Goal: Transaction & Acquisition: Download file/media

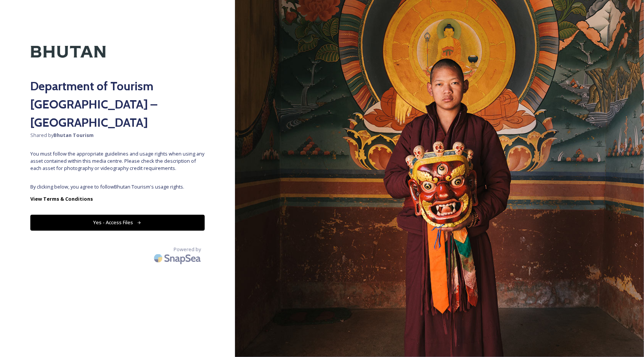
click at [105, 215] on button "Yes - Access Files" at bounding box center [117, 223] width 174 height 16
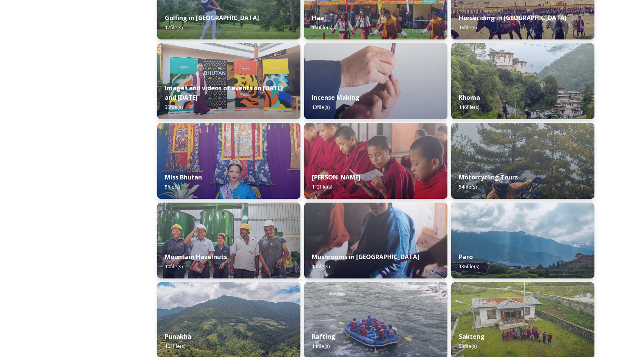
scroll to position [493, 0]
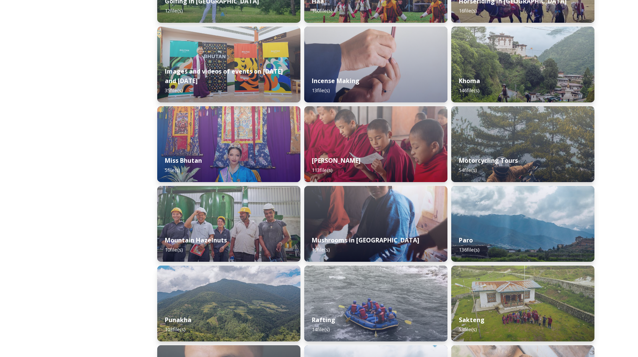
click at [504, 190] on img at bounding box center [522, 224] width 143 height 76
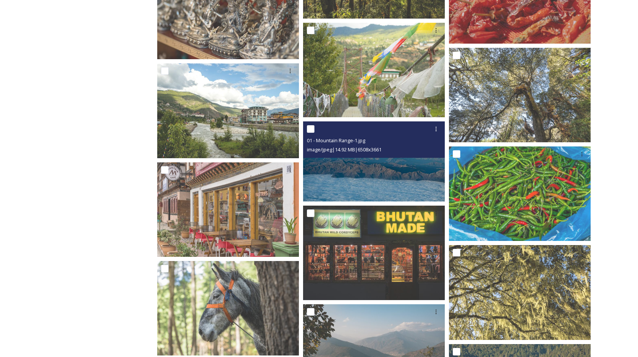
scroll to position [4358, 0]
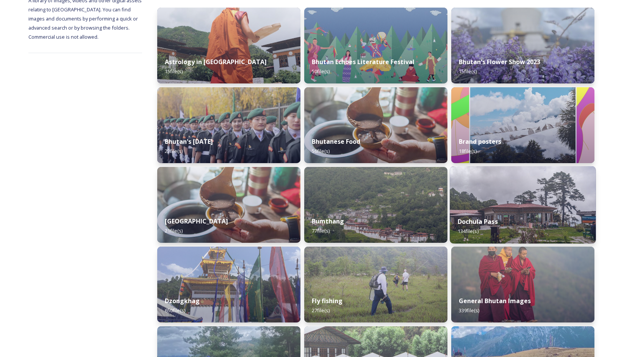
scroll to position [227, 0]
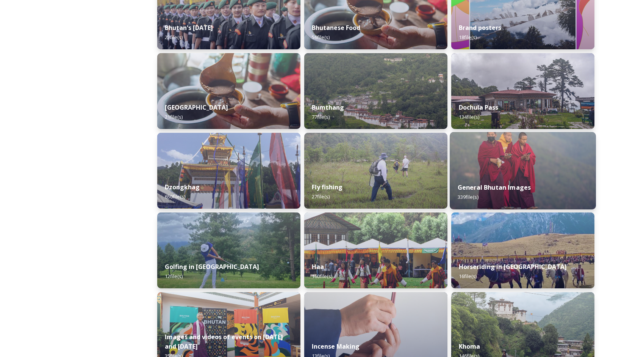
click at [509, 164] on img at bounding box center [523, 170] width 146 height 77
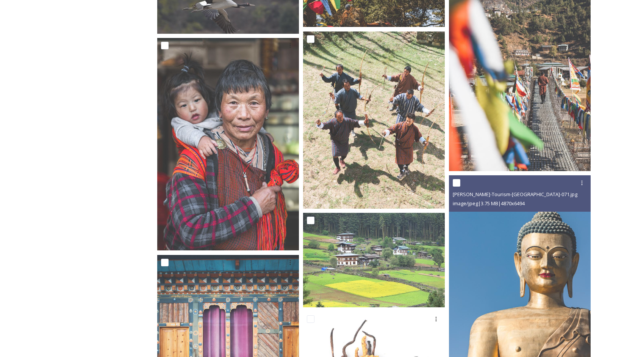
scroll to position [4396, 0]
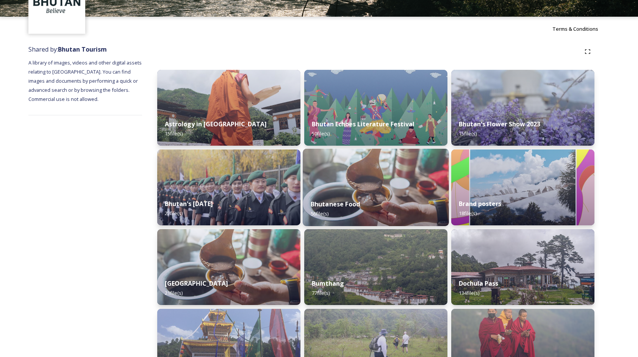
scroll to position [114, 0]
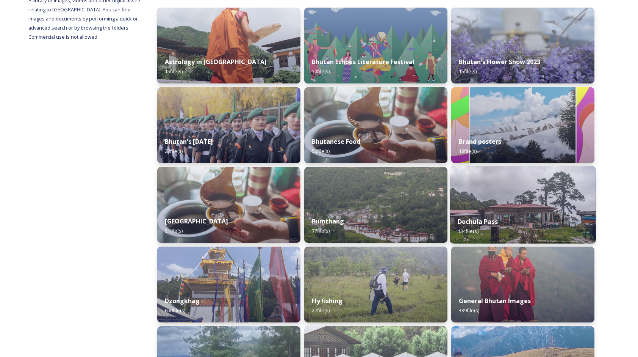
click at [471, 208] on img at bounding box center [523, 204] width 146 height 77
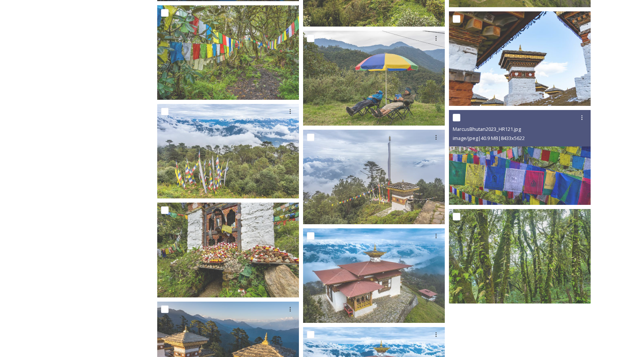
scroll to position [531, 0]
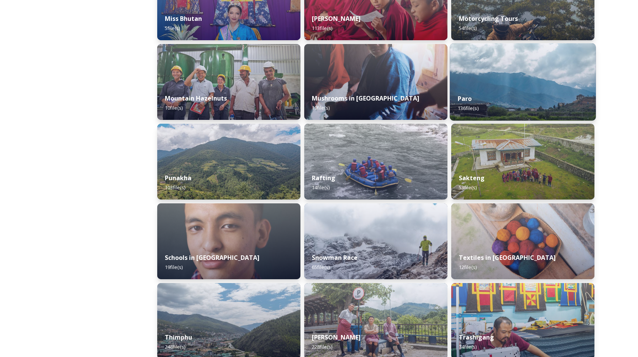
scroll to position [632, 0]
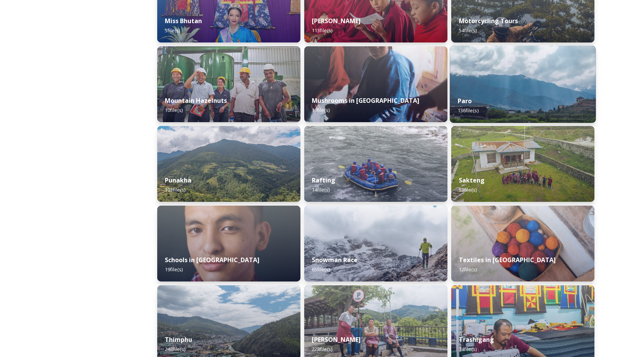
click at [483, 83] on img at bounding box center [523, 83] width 146 height 77
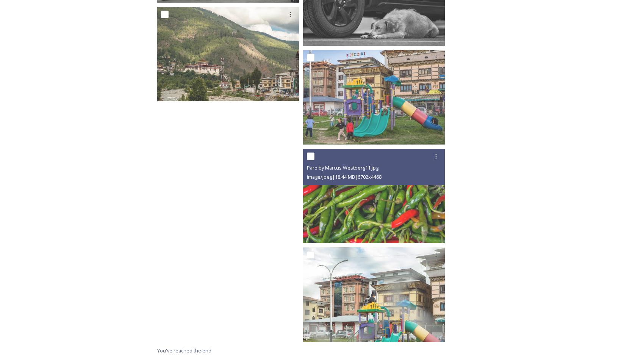
scroll to position [5523, 0]
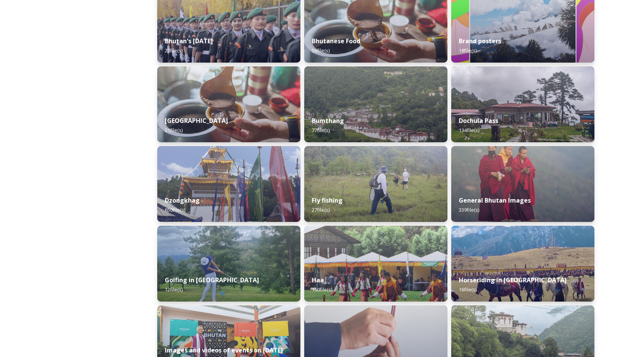
scroll to position [227, 0]
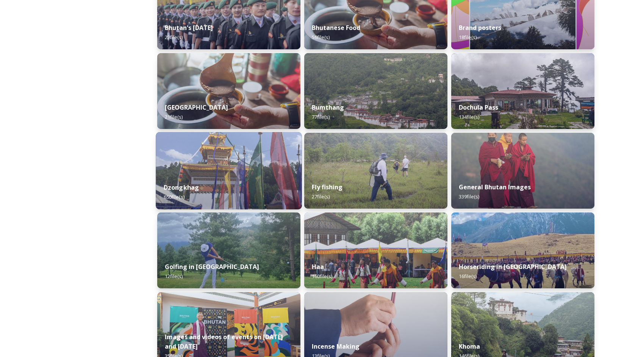
click at [238, 197] on div "Dzongkhag 650 file(s)" at bounding box center [229, 192] width 146 height 34
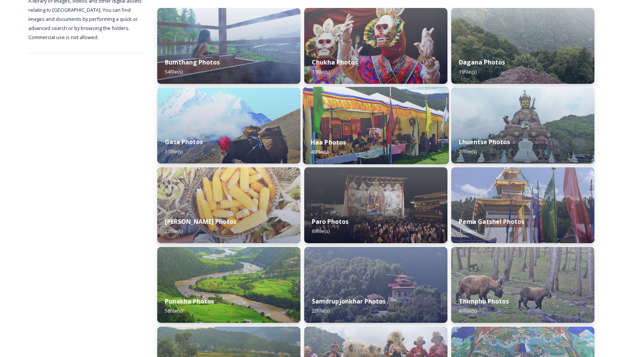
scroll to position [114, 0]
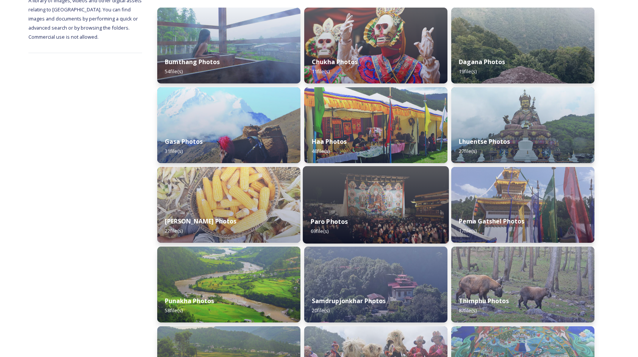
click at [362, 207] on img at bounding box center [376, 204] width 146 height 77
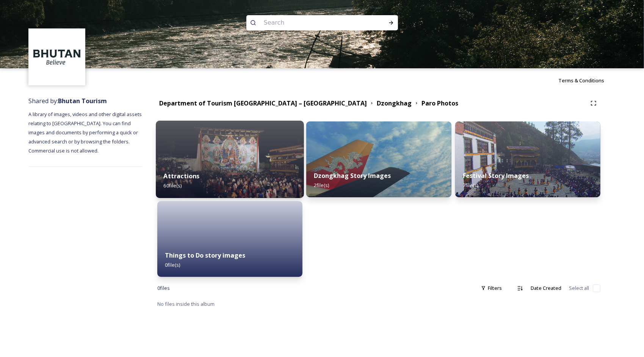
click at [199, 159] on img at bounding box center [230, 159] width 148 height 77
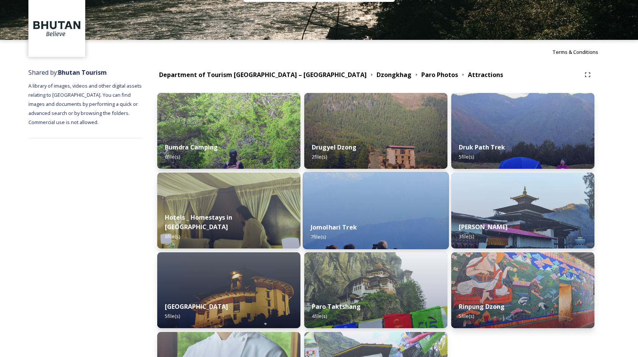
scroll to position [76, 0]
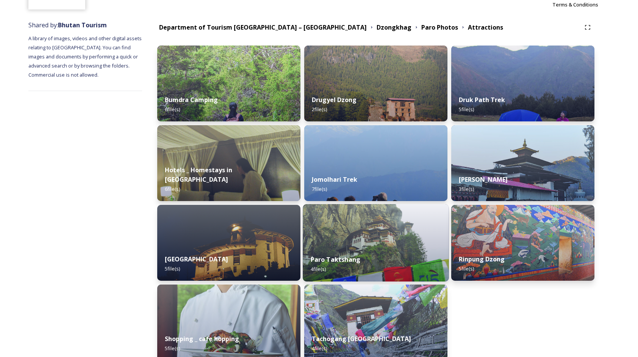
click at [373, 243] on img at bounding box center [376, 242] width 146 height 77
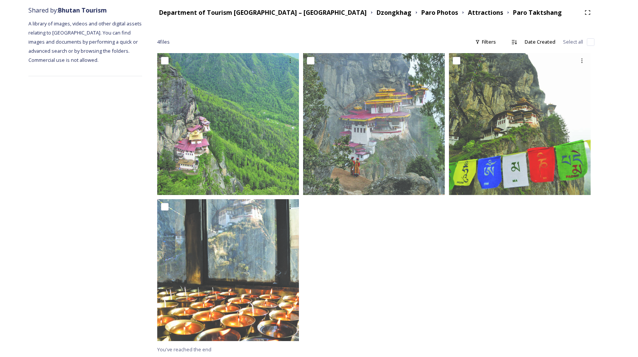
scroll to position [91, 0]
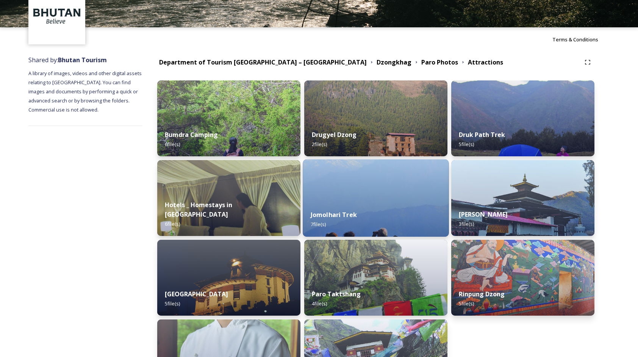
scroll to position [152, 0]
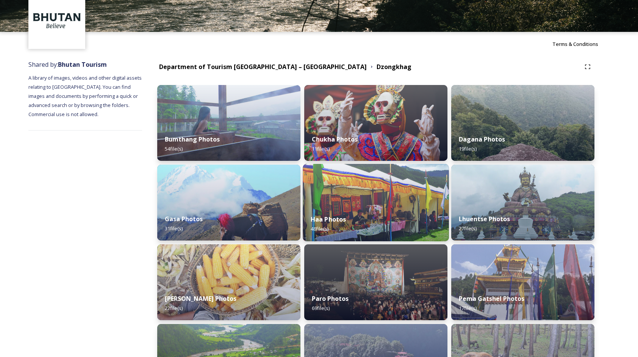
scroll to position [38, 0]
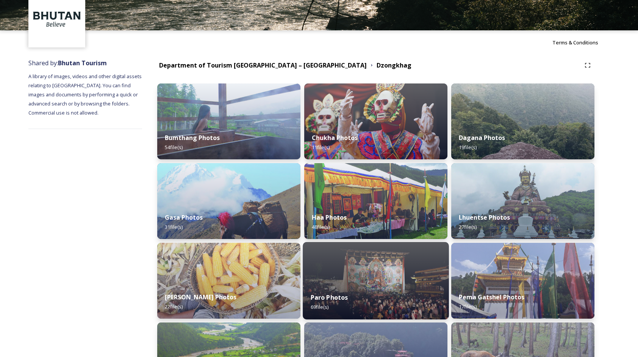
click at [385, 261] on img at bounding box center [376, 280] width 146 height 77
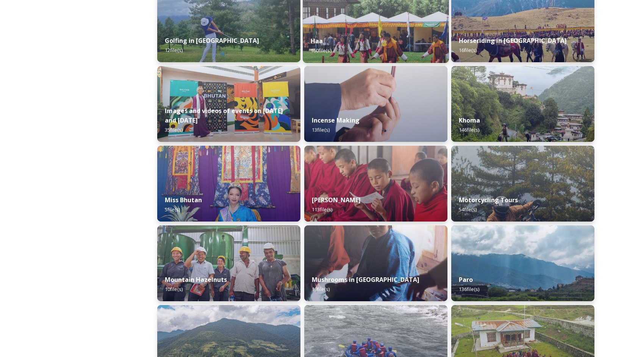
scroll to position [455, 0]
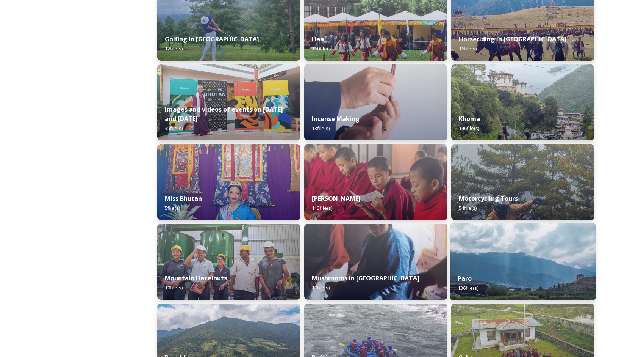
click at [474, 245] on img at bounding box center [523, 261] width 146 height 77
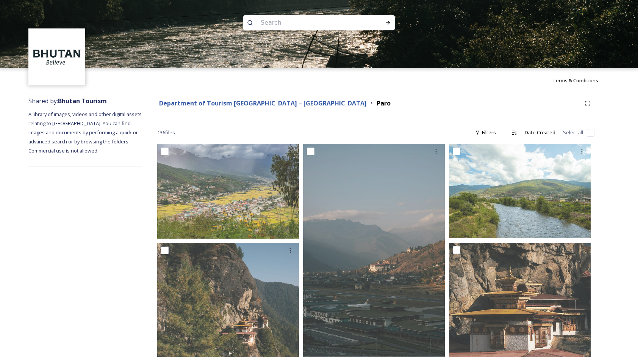
click at [288, 104] on strong "Department of Tourism [GEOGRAPHIC_DATA] – [GEOGRAPHIC_DATA]" at bounding box center [263, 103] width 208 height 8
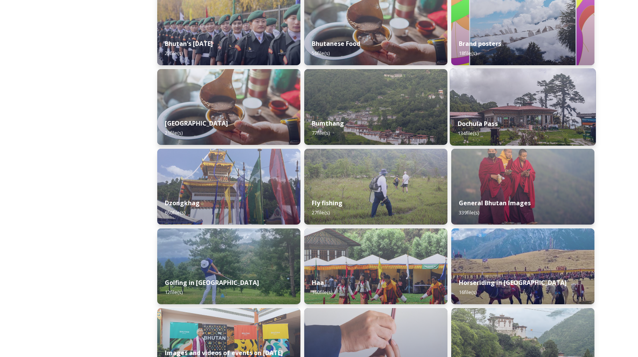
scroll to position [227, 0]
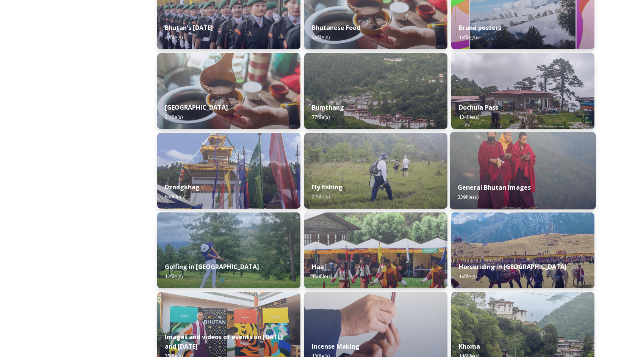
click at [528, 190] on strong "General Bhutan Images" at bounding box center [495, 187] width 74 height 8
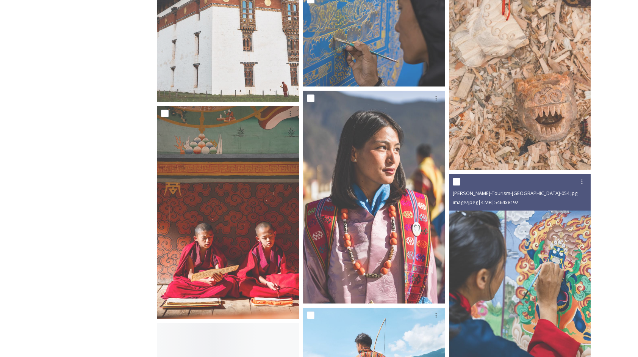
scroll to position [7135, 0]
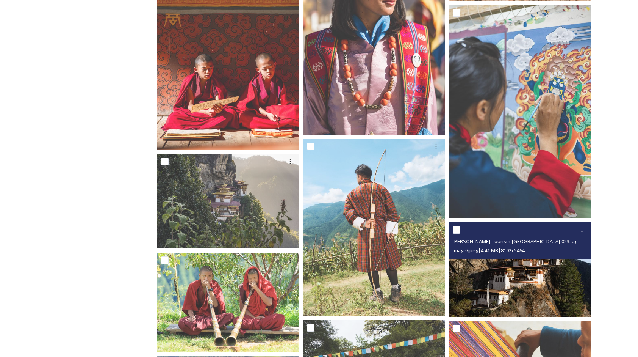
click at [551, 291] on img at bounding box center [520, 269] width 142 height 95
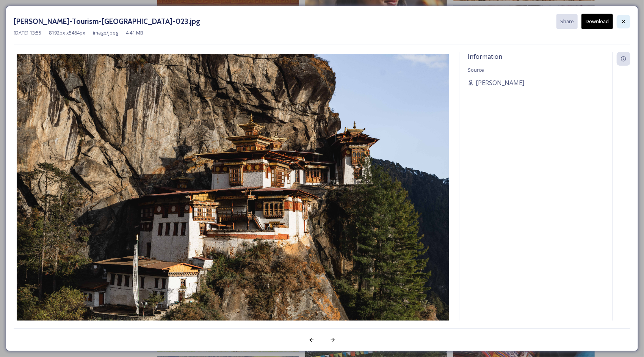
click at [623, 23] on icon at bounding box center [623, 22] width 6 height 6
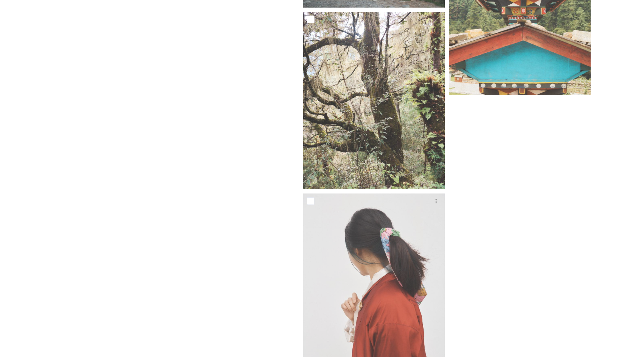
scroll to position [17454, 0]
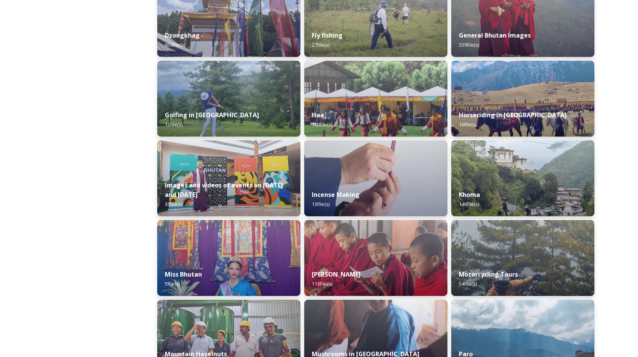
scroll to position [455, 0]
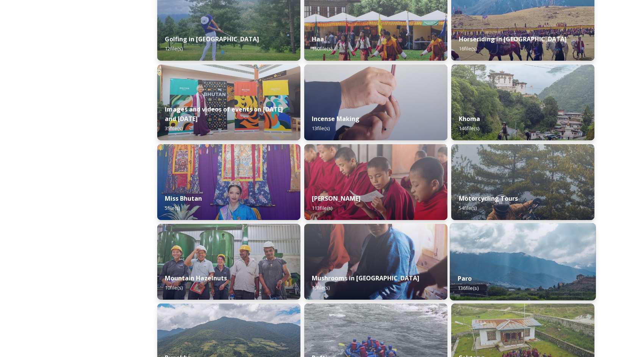
click at [479, 228] on img at bounding box center [523, 261] width 146 height 77
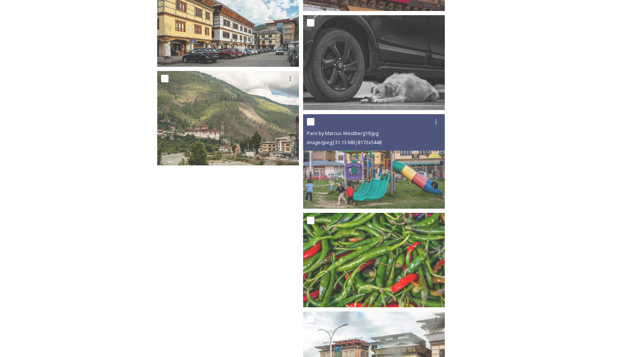
scroll to position [5523, 0]
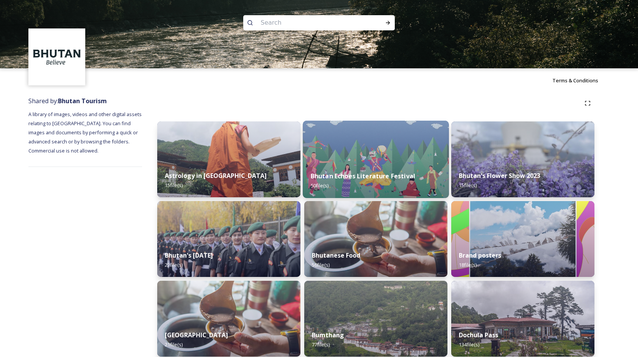
click at [356, 176] on strong "Bhutan Echoes Literature Festival" at bounding box center [363, 176] width 105 height 8
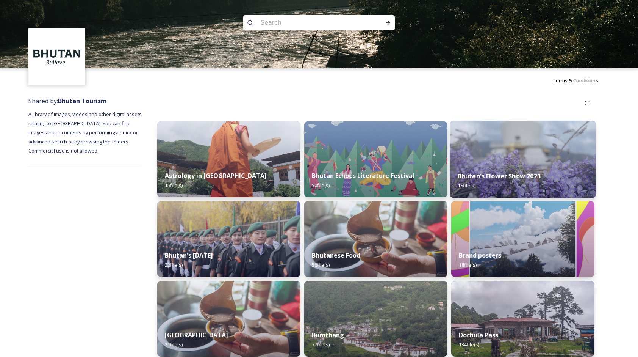
click at [497, 186] on div "Bhutan's Flower Show 2023 15 file(s)" at bounding box center [523, 180] width 146 height 34
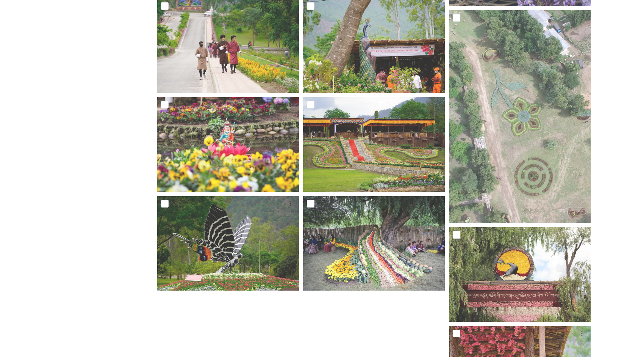
scroll to position [423, 0]
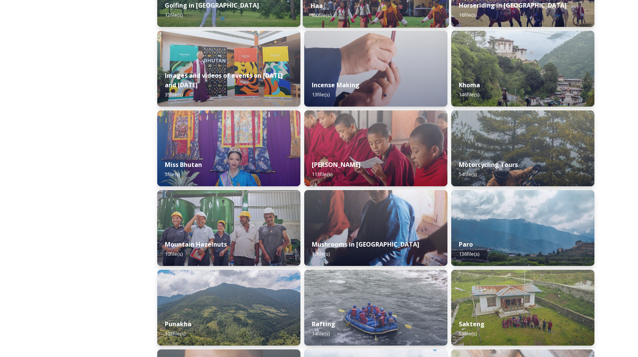
scroll to position [489, 0]
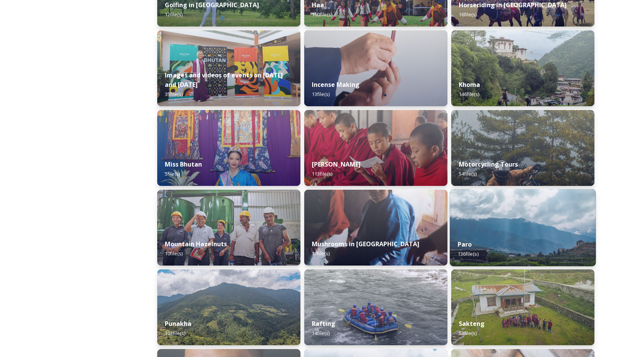
click at [519, 214] on img at bounding box center [523, 227] width 146 height 77
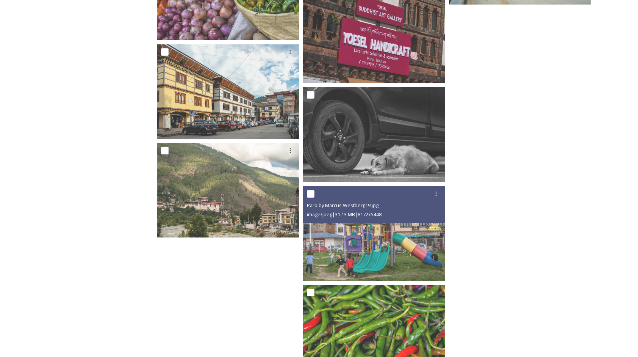
scroll to position [5523, 0]
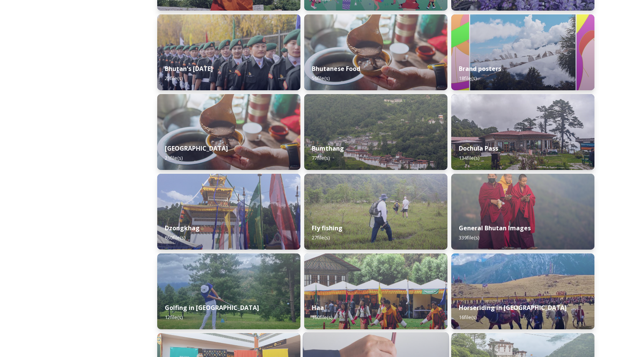
scroll to position [186, 0]
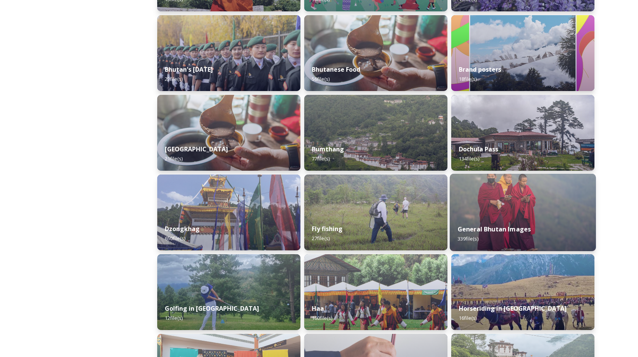
click at [468, 216] on img at bounding box center [523, 212] width 146 height 77
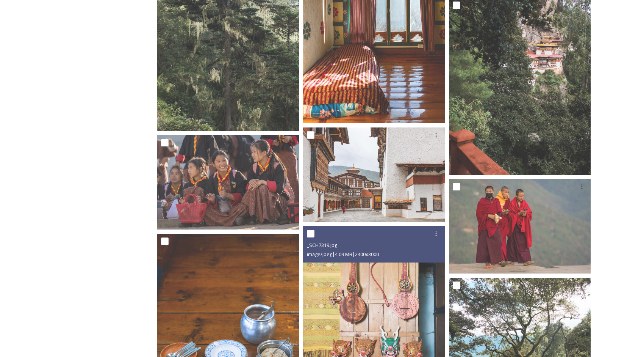
scroll to position [13081, 0]
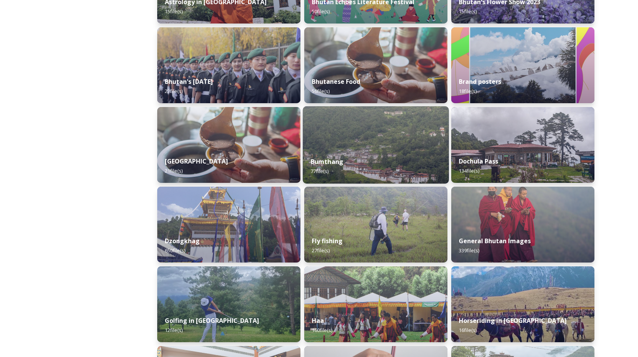
scroll to position [174, 0]
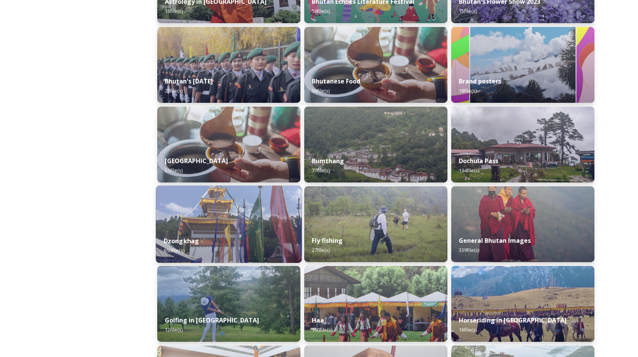
click at [244, 208] on img at bounding box center [229, 223] width 146 height 77
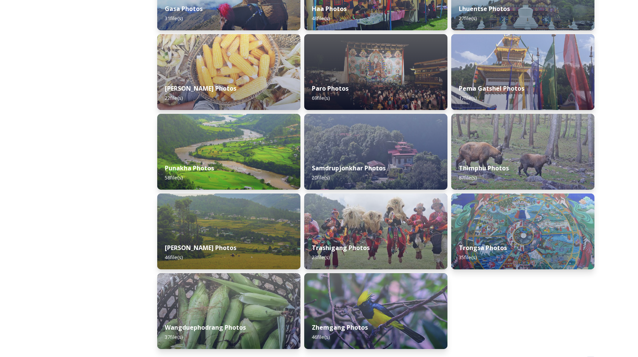
scroll to position [274, 0]
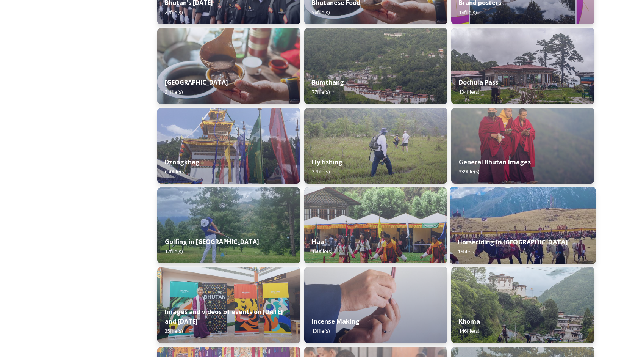
scroll to position [252, 0]
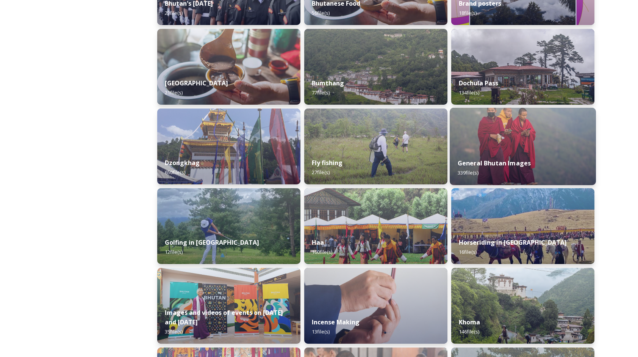
click at [510, 148] on img at bounding box center [523, 146] width 146 height 77
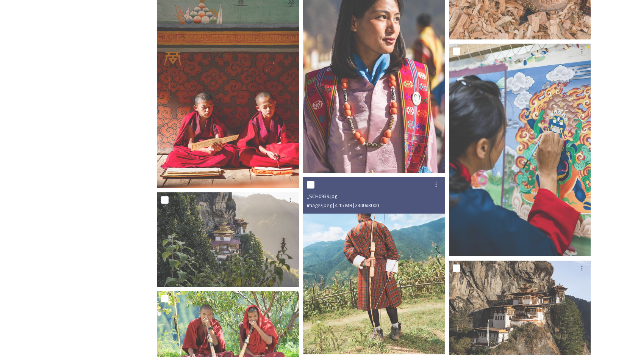
scroll to position [7163, 0]
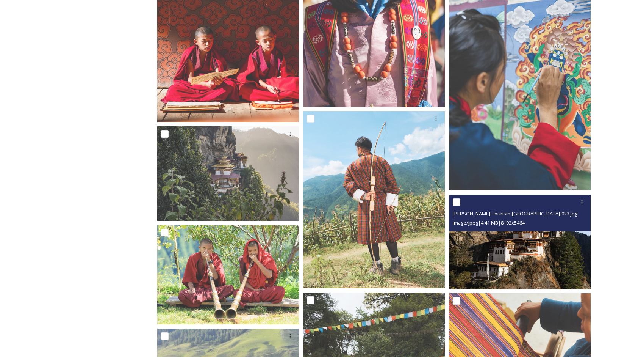
click at [557, 233] on img at bounding box center [520, 241] width 142 height 95
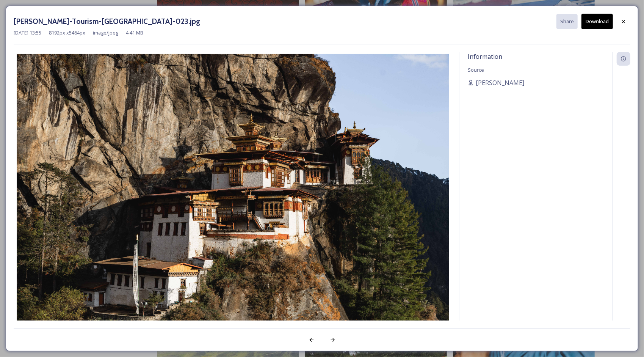
click at [604, 23] on button "Download" at bounding box center [596, 22] width 31 height 16
click at [621, 23] on icon at bounding box center [623, 22] width 6 height 6
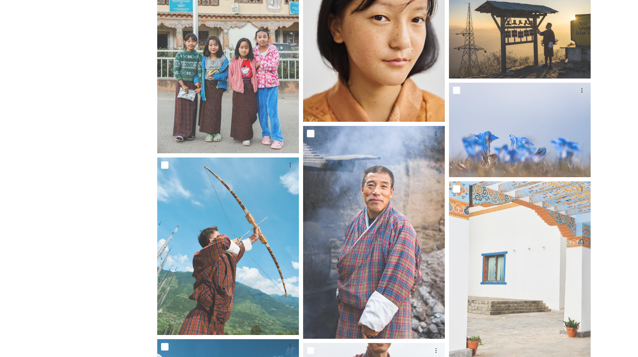
scroll to position [5723, 0]
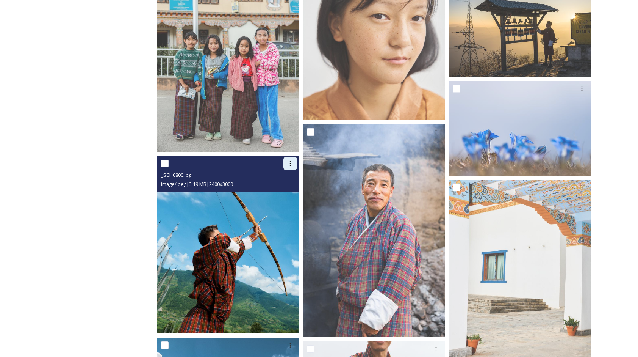
click at [290, 164] on icon at bounding box center [290, 163] width 6 height 6
click at [294, 192] on div "Download" at bounding box center [281, 195] width 31 height 15
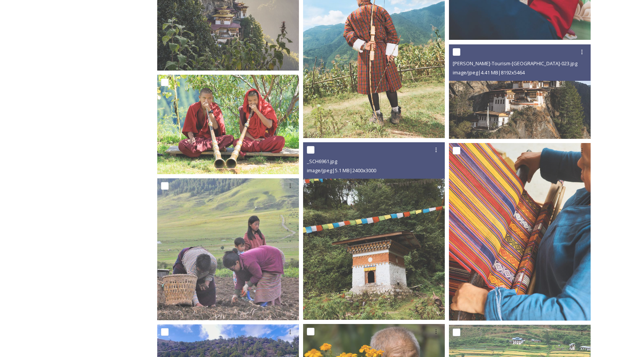
scroll to position [7315, 0]
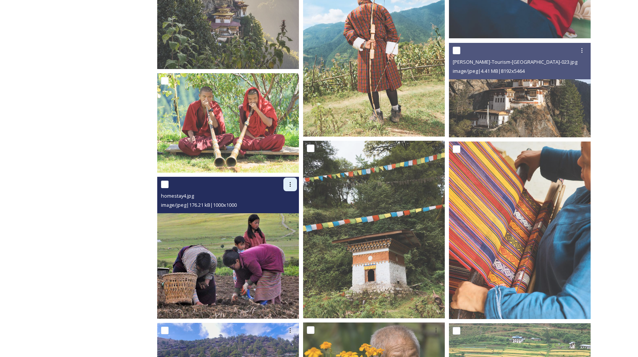
click at [285, 183] on div at bounding box center [290, 184] width 14 height 14
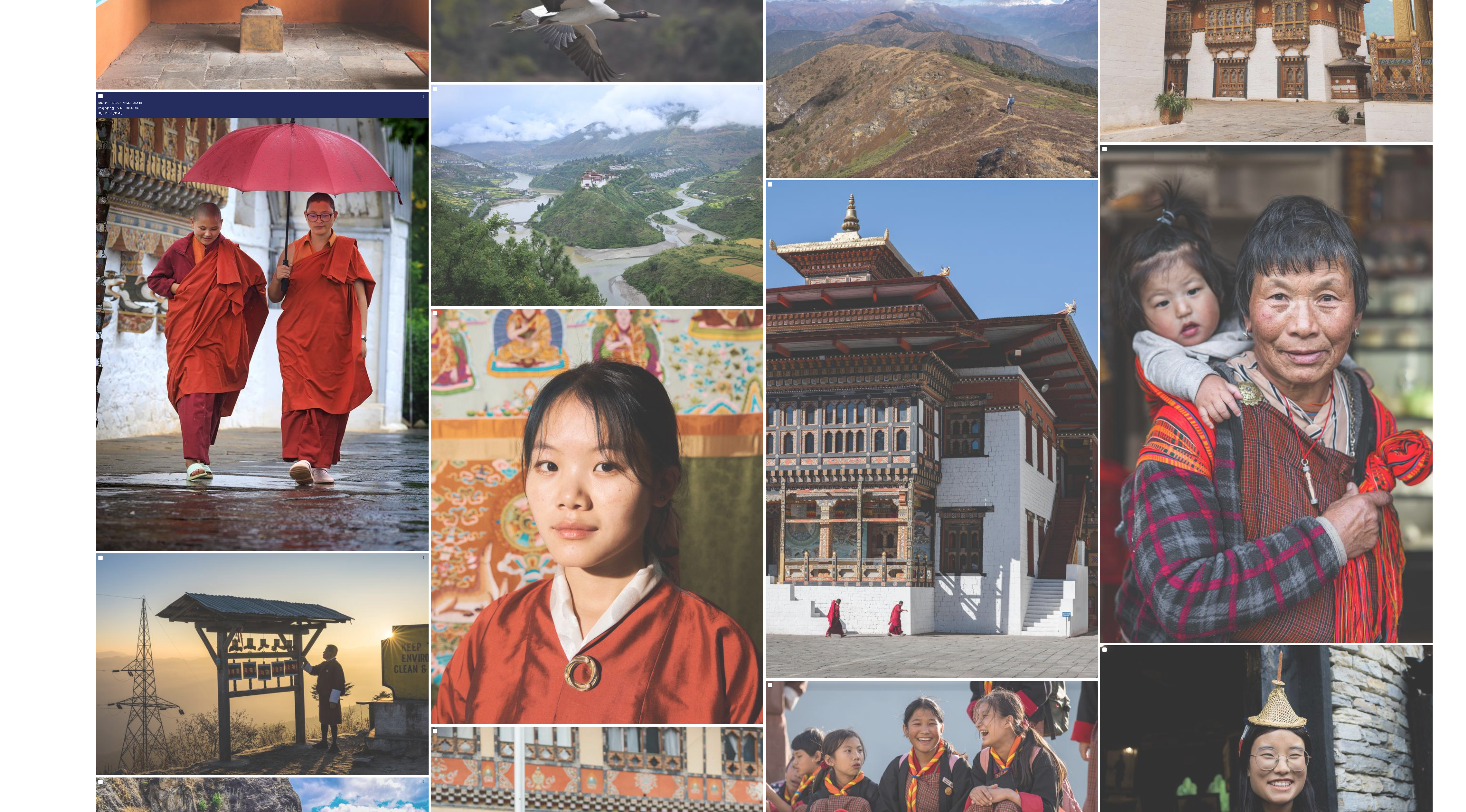
scroll to position [8427, 0]
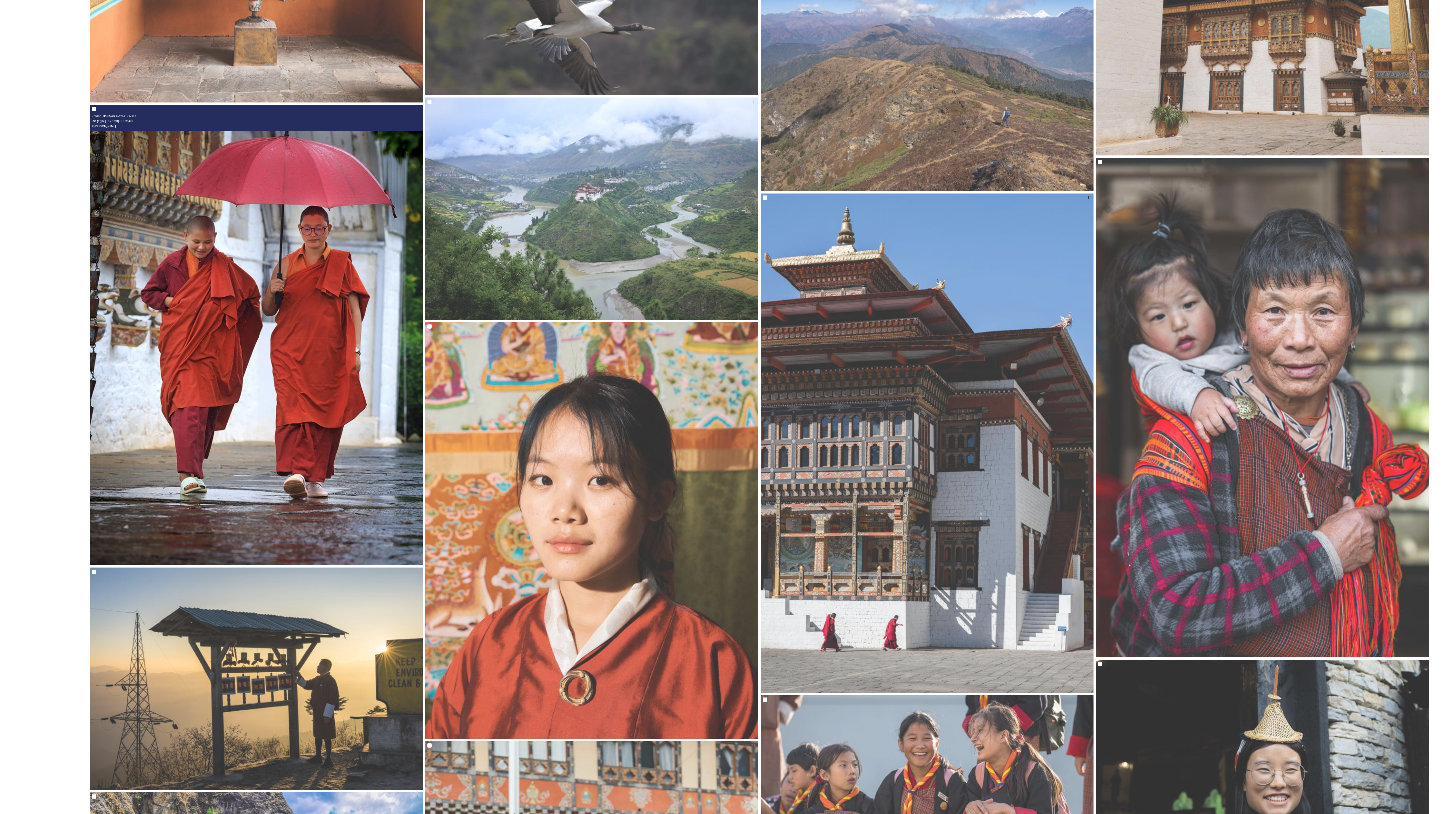
click at [367, 132] on img at bounding box center [256, 335] width 333 height 460
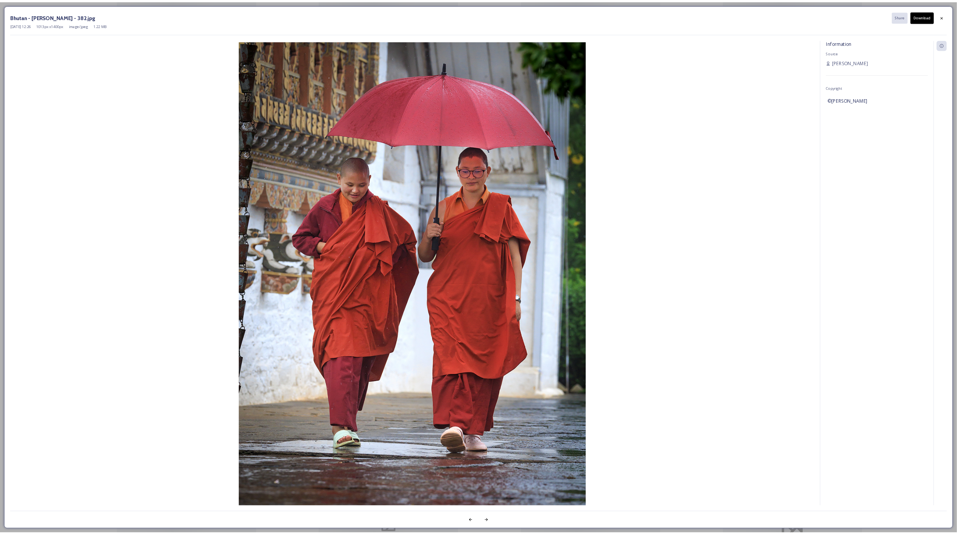
scroll to position [14811, 0]
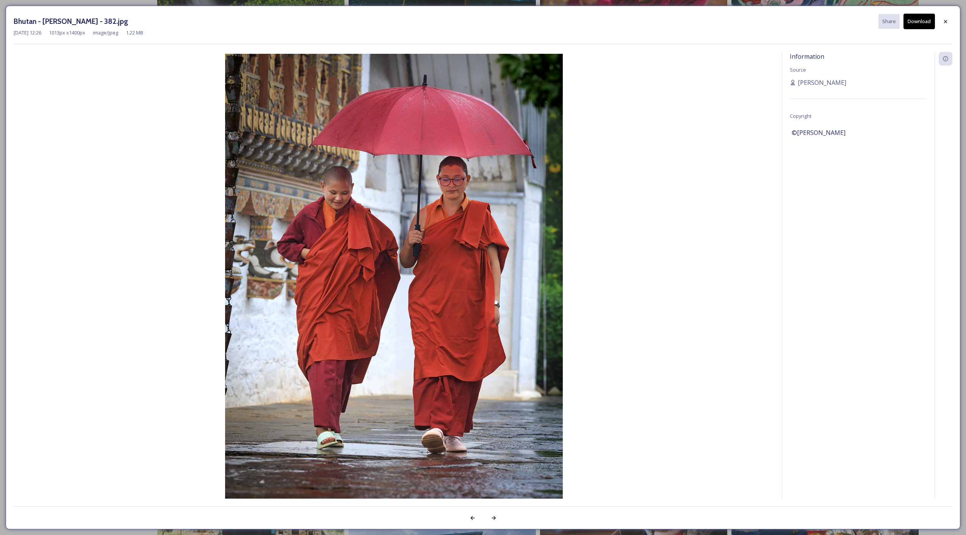
click at [644, 20] on button "Download" at bounding box center [919, 22] width 31 height 16
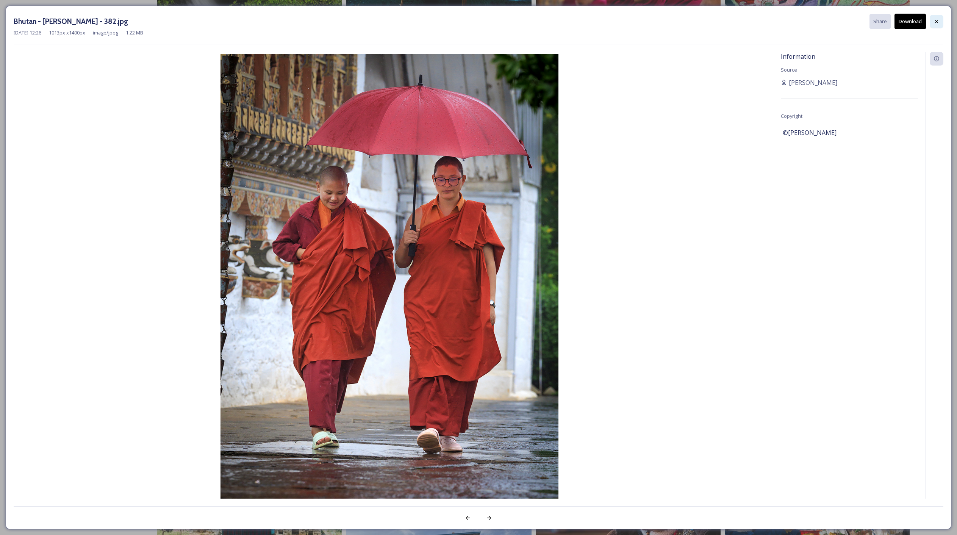
click at [644, 22] on div at bounding box center [937, 22] width 14 height 14
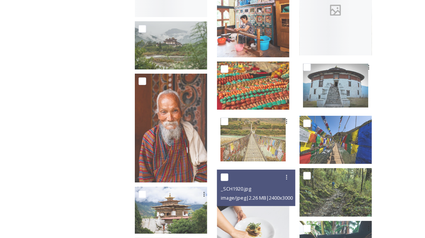
scroll to position [4416, 0]
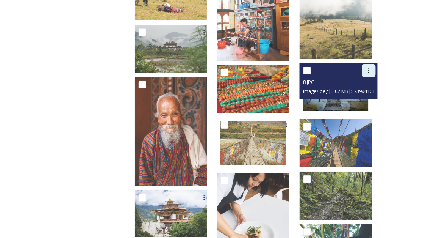
click at [368, 75] on div at bounding box center [369, 71] width 14 height 14
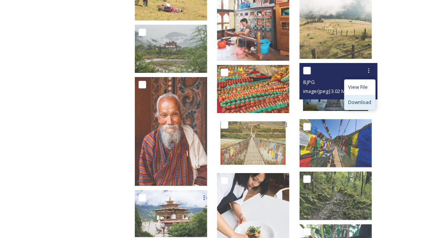
click at [370, 100] on span "Download" at bounding box center [360, 102] width 23 height 7
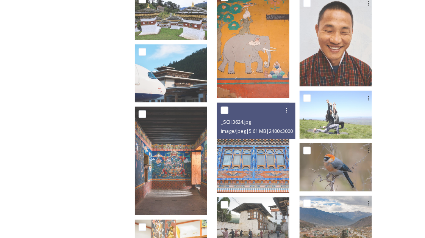
scroll to position [3354, 0]
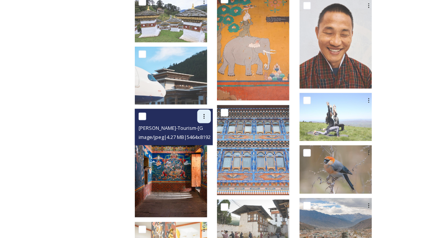
click at [207, 115] on icon at bounding box center [204, 116] width 6 height 6
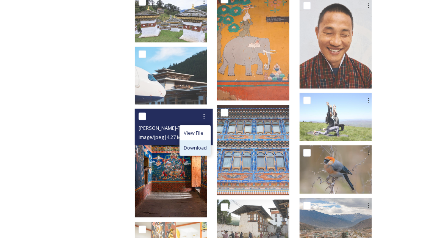
click at [207, 144] on span "Download" at bounding box center [195, 147] width 23 height 7
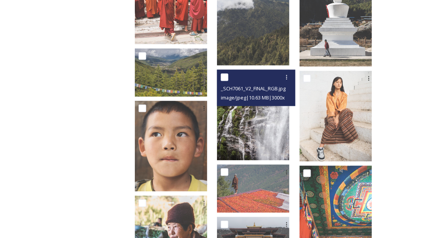
scroll to position [7271, 0]
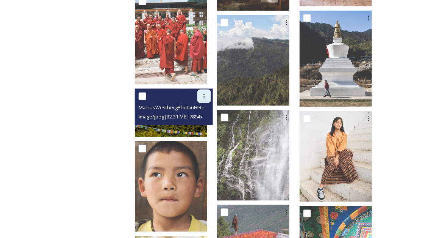
click at [207, 97] on icon at bounding box center [204, 96] width 6 height 6
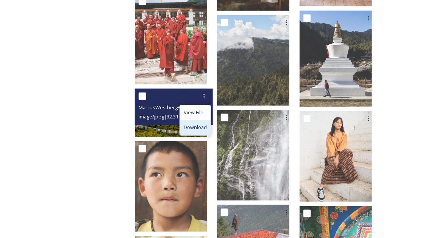
click at [207, 129] on span "Download" at bounding box center [195, 127] width 23 height 7
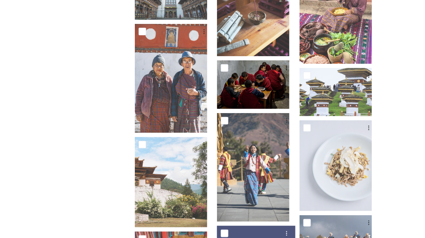
scroll to position [6361, 0]
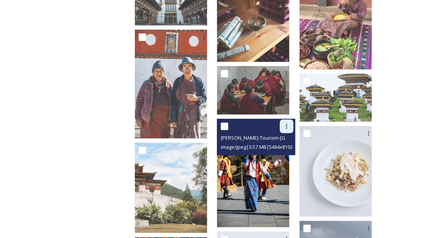
click at [294, 130] on div at bounding box center [287, 126] width 14 height 14
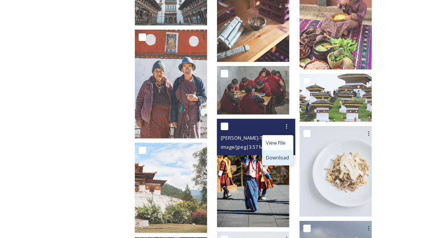
click at [288, 153] on div "Download" at bounding box center [278, 157] width 31 height 15
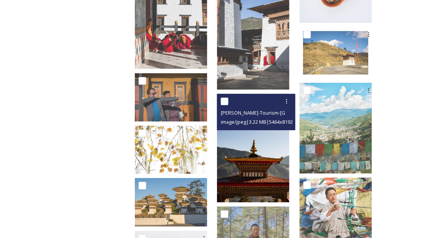
scroll to position [5553, 0]
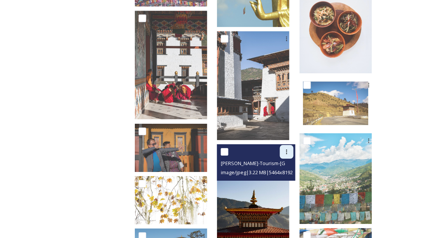
click at [290, 154] on icon at bounding box center [287, 152] width 6 height 6
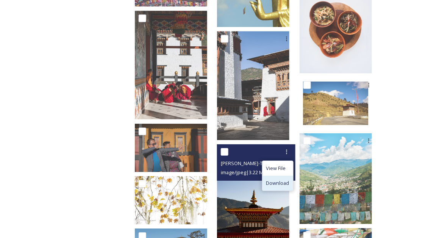
click at [290, 179] on span "Download" at bounding box center [277, 182] width 23 height 7
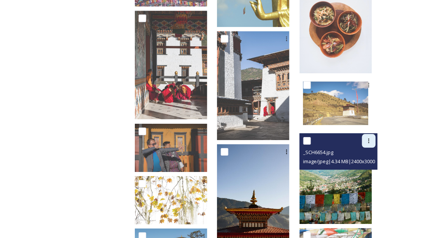
click at [367, 146] on div at bounding box center [369, 141] width 14 height 14
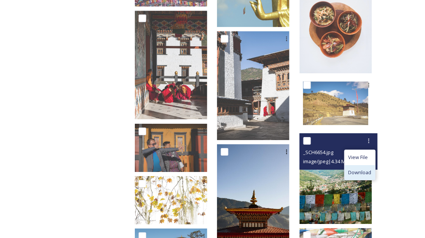
click at [360, 169] on span "Download" at bounding box center [360, 172] width 23 height 7
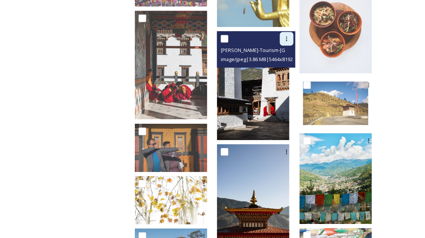
click at [290, 40] on icon at bounding box center [287, 39] width 6 height 6
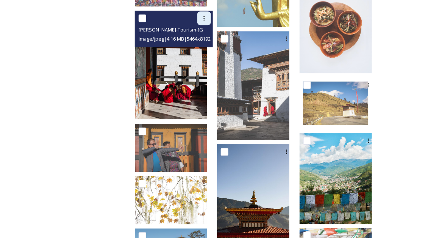
click at [207, 17] on icon at bounding box center [204, 18] width 6 height 6
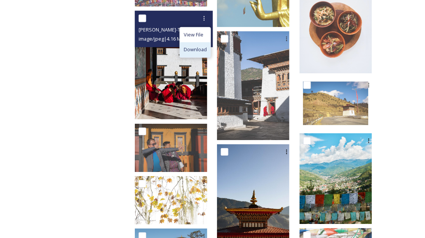
click at [207, 52] on span "Download" at bounding box center [195, 49] width 23 height 7
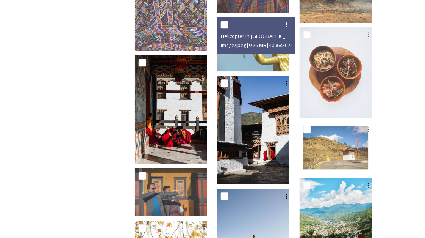
scroll to position [5426, 0]
